Goal: Check status: Check status

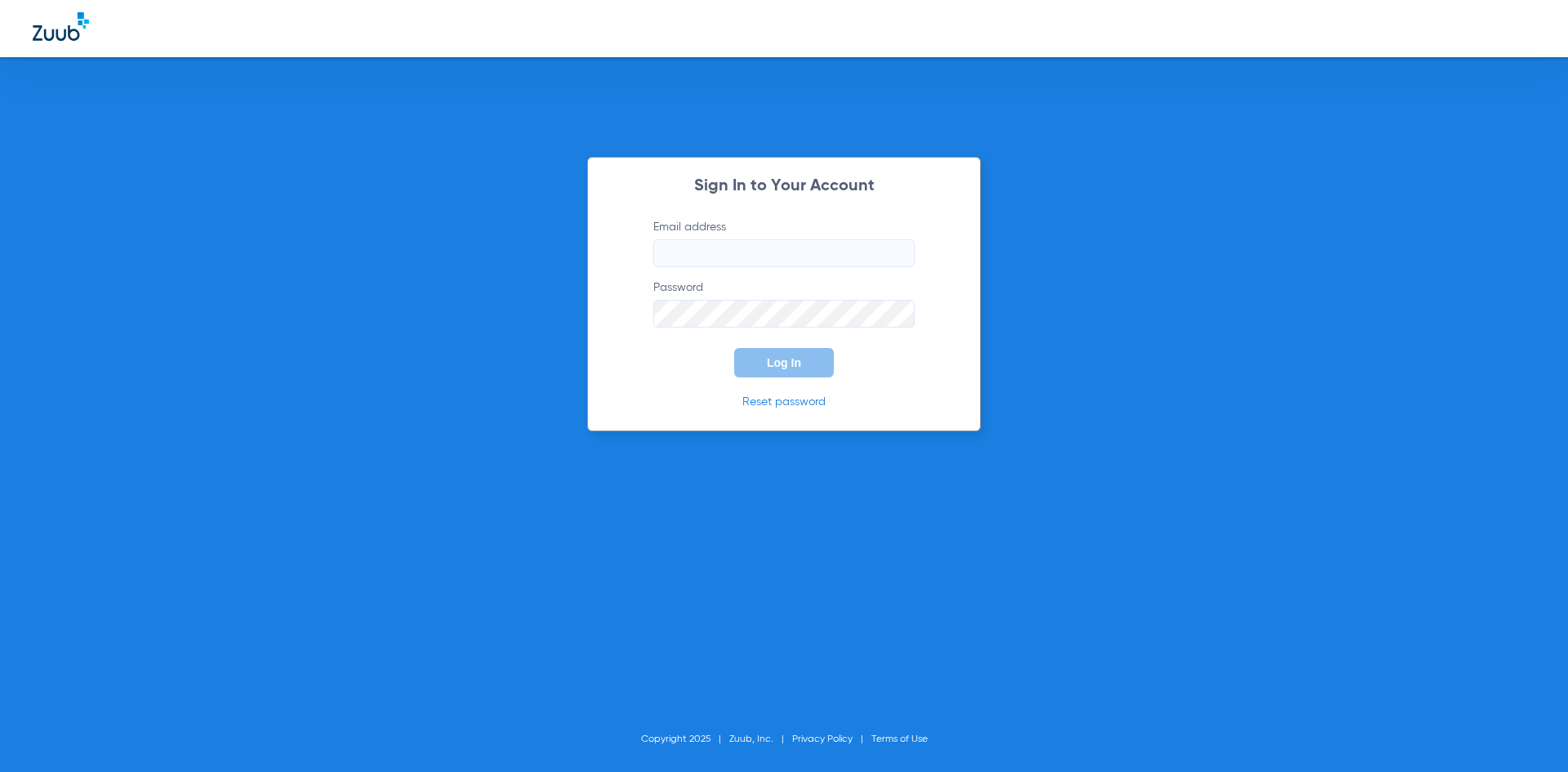
type input "[PERSON_NAME][EMAIL_ADDRESS][DOMAIN_NAME]"
click at [754, 365] on button "Log In" at bounding box center [784, 363] width 100 height 29
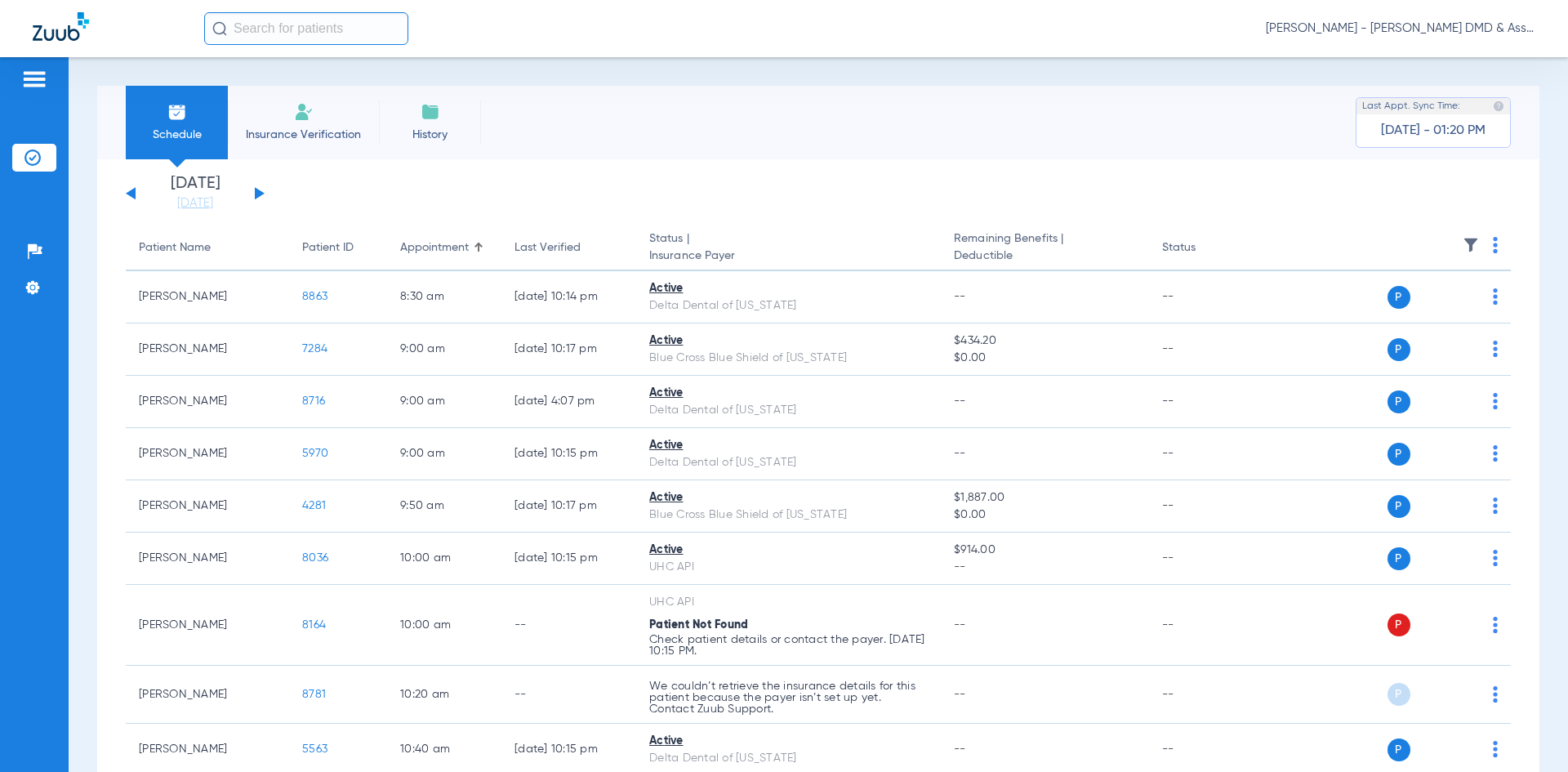
click at [257, 191] on button at bounding box center [259, 193] width 9 height 12
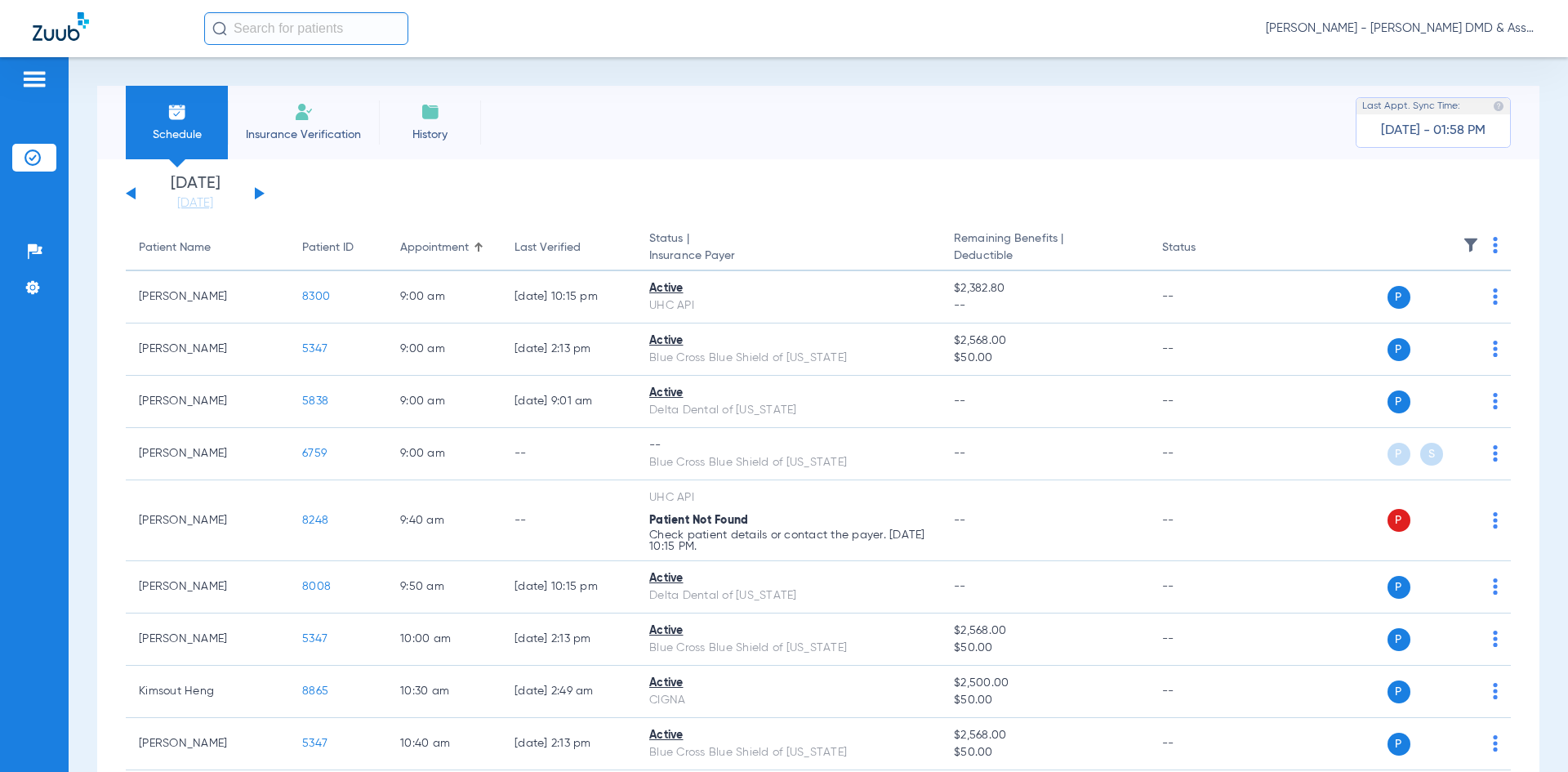
click at [259, 191] on button at bounding box center [259, 193] width 9 height 12
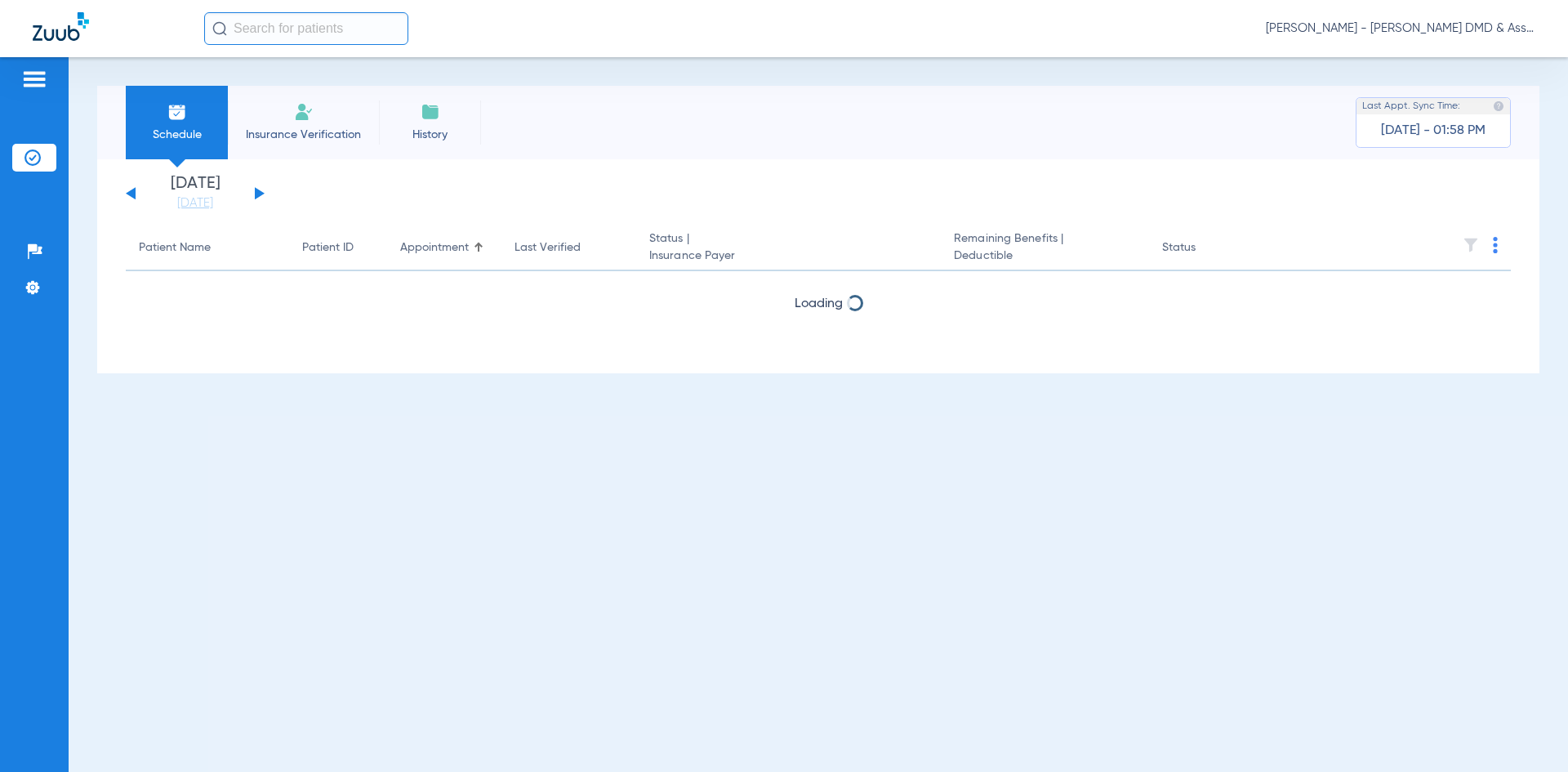
click at [259, 191] on button at bounding box center [259, 193] width 9 height 12
click at [131, 191] on button at bounding box center [130, 193] width 9 height 12
